Goal: Find specific page/section: Find specific page/section

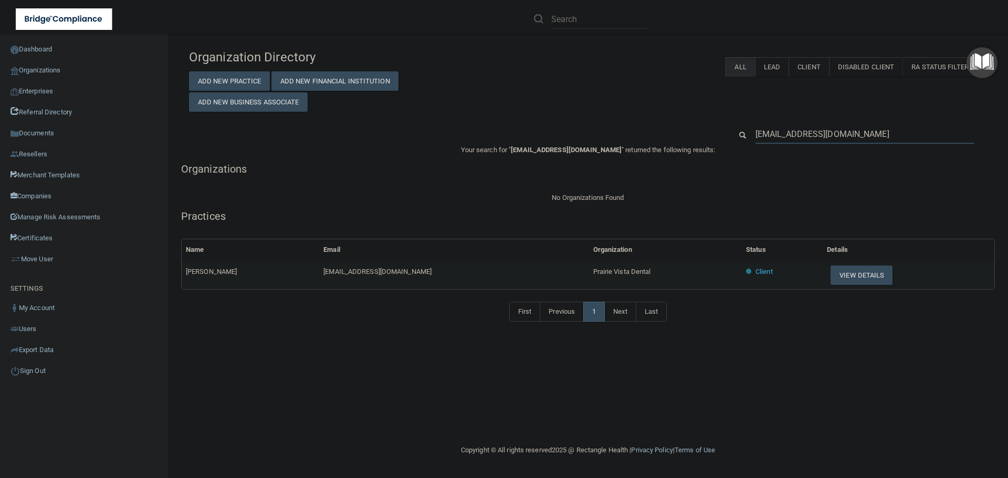
click at [790, 136] on input "[EMAIL_ADDRESS][DOMAIN_NAME]" at bounding box center [864, 133] width 218 height 19
paste input "atlanticavenuedental"
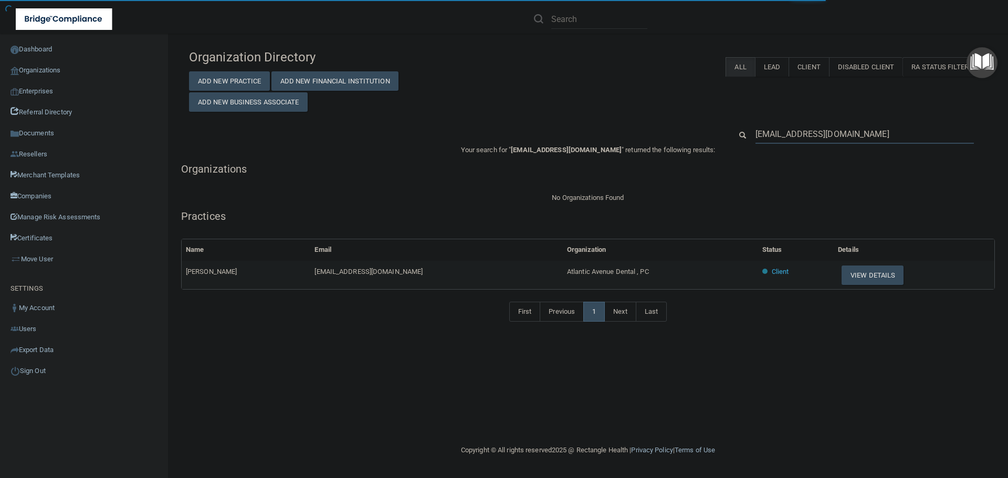
type input "[EMAIL_ADDRESS][DOMAIN_NAME]"
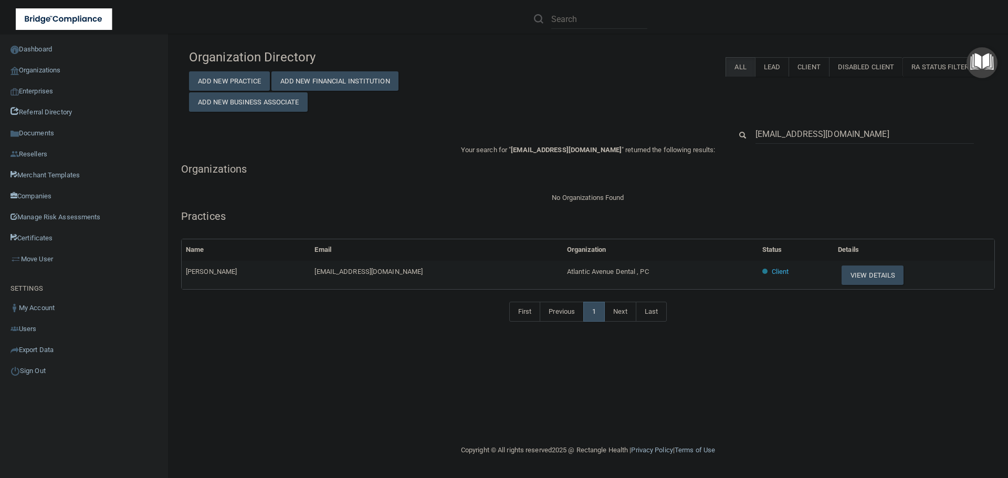
click at [793, 368] on div "Organization Directory Add New Practice Add New Financial Institution Add New B…" at bounding box center [588, 238] width 798 height 389
click at [380, 342] on div "Organization Directory Add New Practice Add New Financial Institution Add New B…" at bounding box center [588, 238] width 798 height 389
drag, startPoint x: 298, startPoint y: 335, endPoint x: 316, endPoint y: 336, distance: 18.4
click at [298, 335] on div "First Previous 1 Next Last" at bounding box center [587, 314] width 829 height 48
drag, startPoint x: 649, startPoint y: 269, endPoint x: 553, endPoint y: 271, distance: 96.1
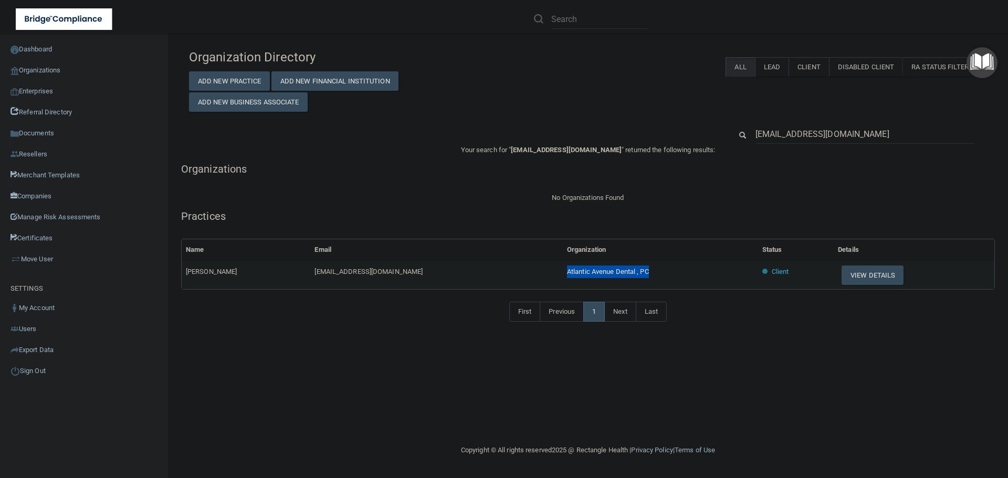
click at [553, 271] on tr "[PERSON_NAME] [EMAIL_ADDRESS][DOMAIN_NAME] Atlantic Avenue Dental , PC Client V…" at bounding box center [588, 275] width 812 height 28
copy tr "Atlantic Avenue Dental , PC"
